Goal: Task Accomplishment & Management: Use online tool/utility

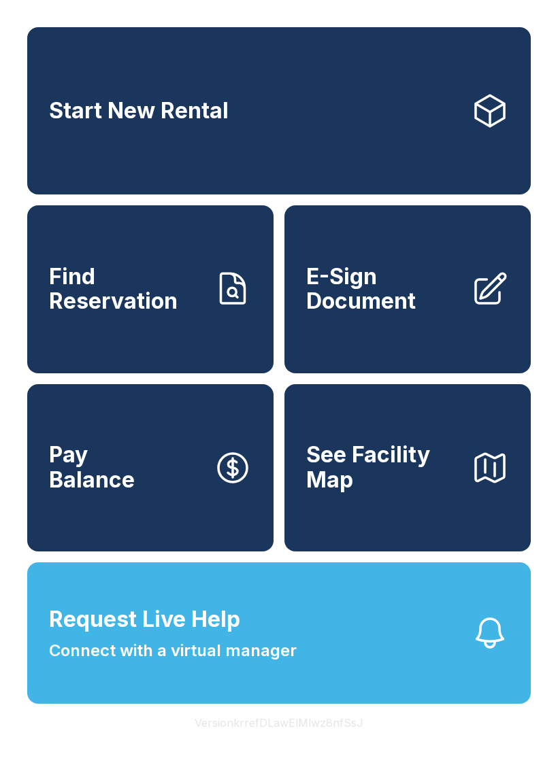
click at [399, 306] on span "E-Sign Document" at bounding box center [383, 290] width 154 height 50
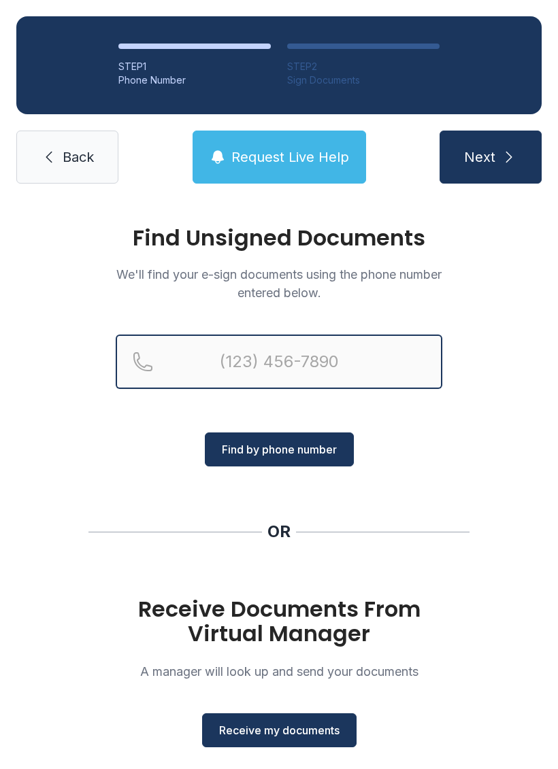
click at [328, 354] on input "Reservation phone number" at bounding box center [279, 362] width 327 height 54
type input "[PHONE_NUMBER]"
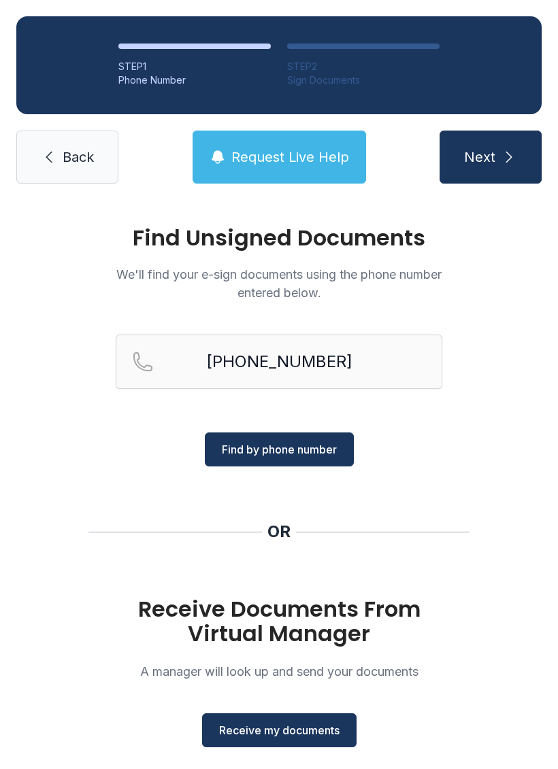
click at [291, 450] on span "Find by phone number" at bounding box center [279, 449] width 115 height 16
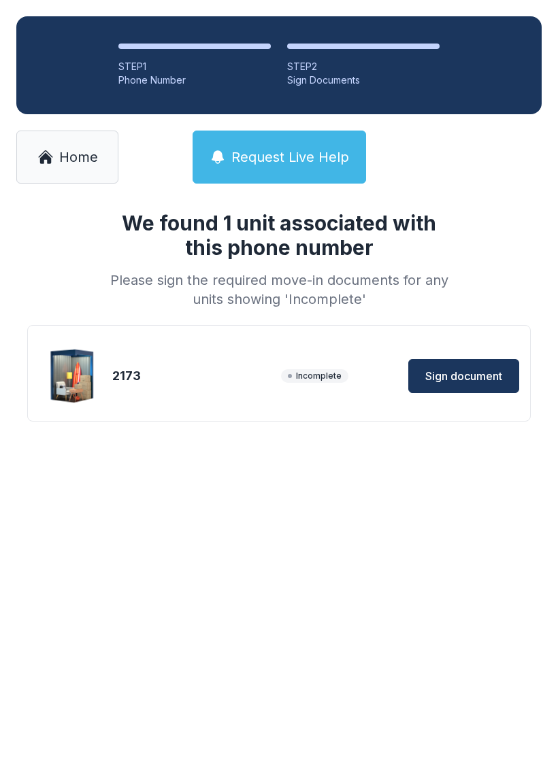
click at [465, 373] on span "Sign document" at bounding box center [463, 376] width 77 height 16
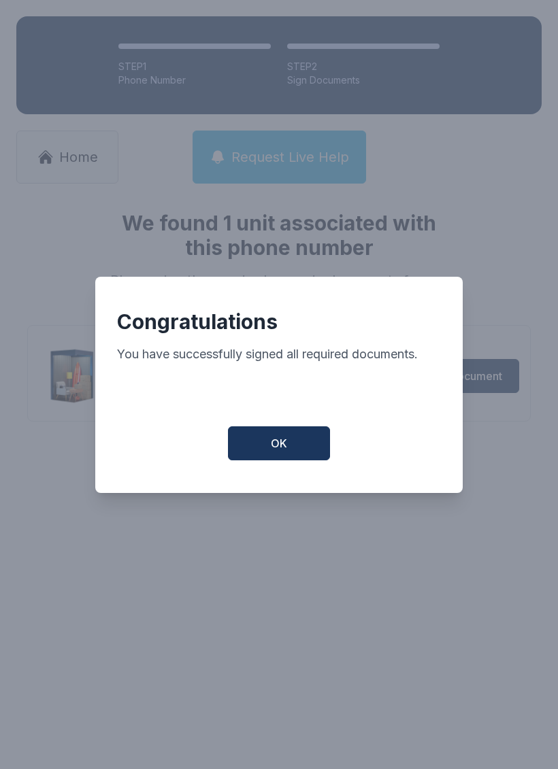
click at [271, 439] on button "OK" at bounding box center [279, 444] width 102 height 34
